Goal: Task Accomplishment & Management: Manage account settings

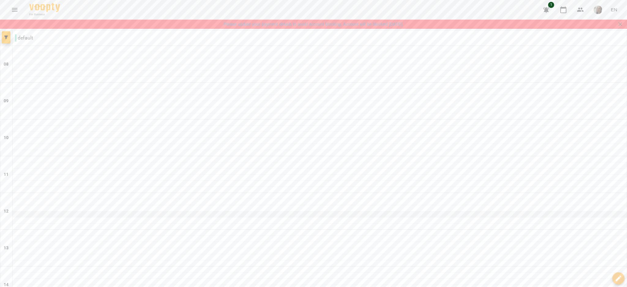
click at [102, 214] on div at bounding box center [320, 214] width 614 height 6
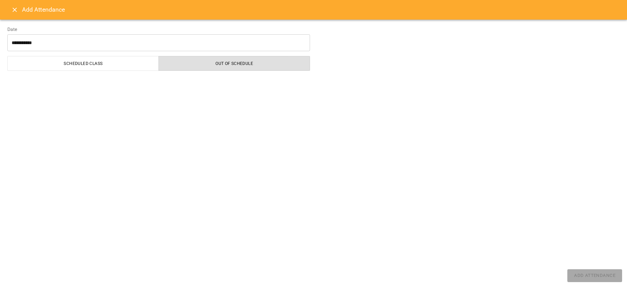
select select "**********"
